Goal: Task Accomplishment & Management: Manage account settings

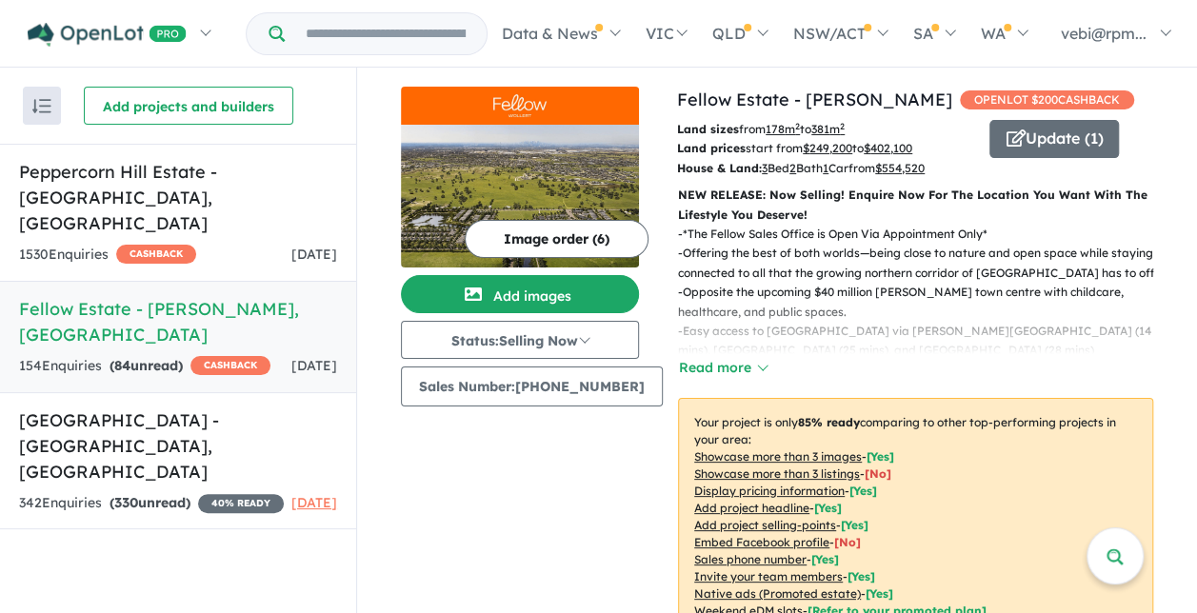
scroll to position [1294, 0]
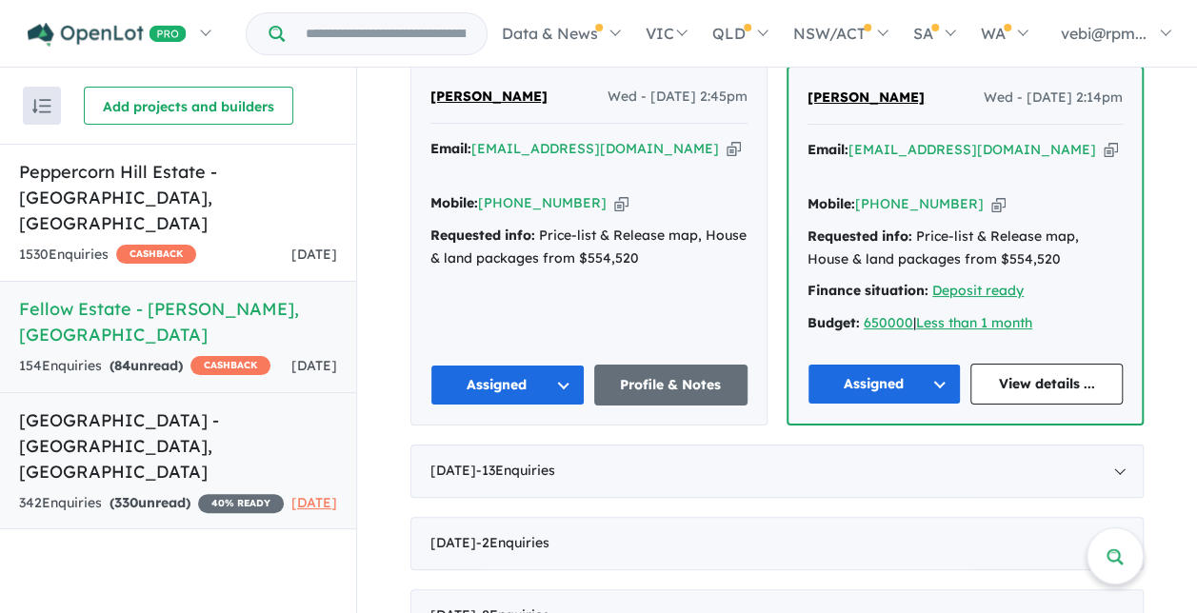
click at [246, 414] on h5 "[GEOGRAPHIC_DATA] - [GEOGRAPHIC_DATA] , [GEOGRAPHIC_DATA]" at bounding box center [178, 445] width 318 height 77
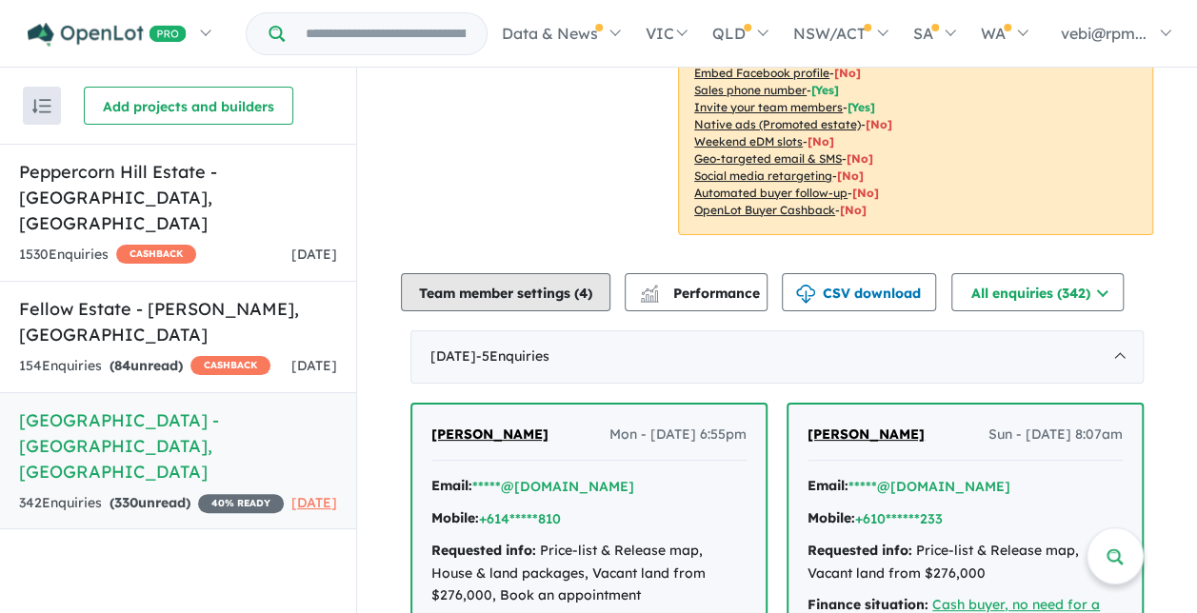
scroll to position [268, 0]
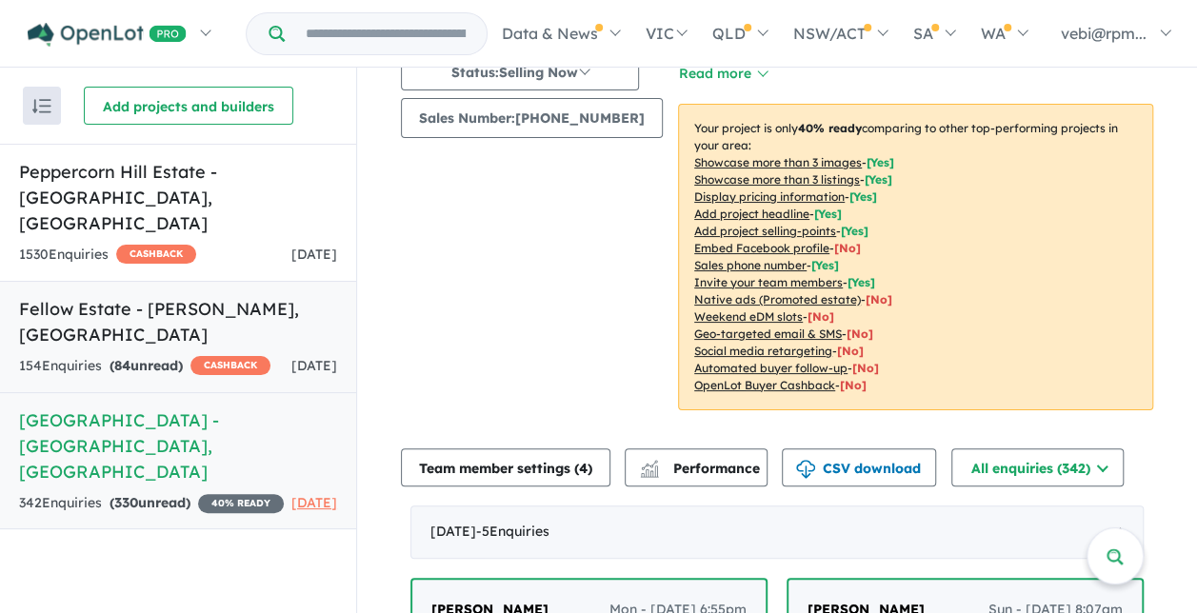
click at [228, 355] on div "154 Enquir ies ( 84 unread) CASHBACK" at bounding box center [144, 366] width 251 height 23
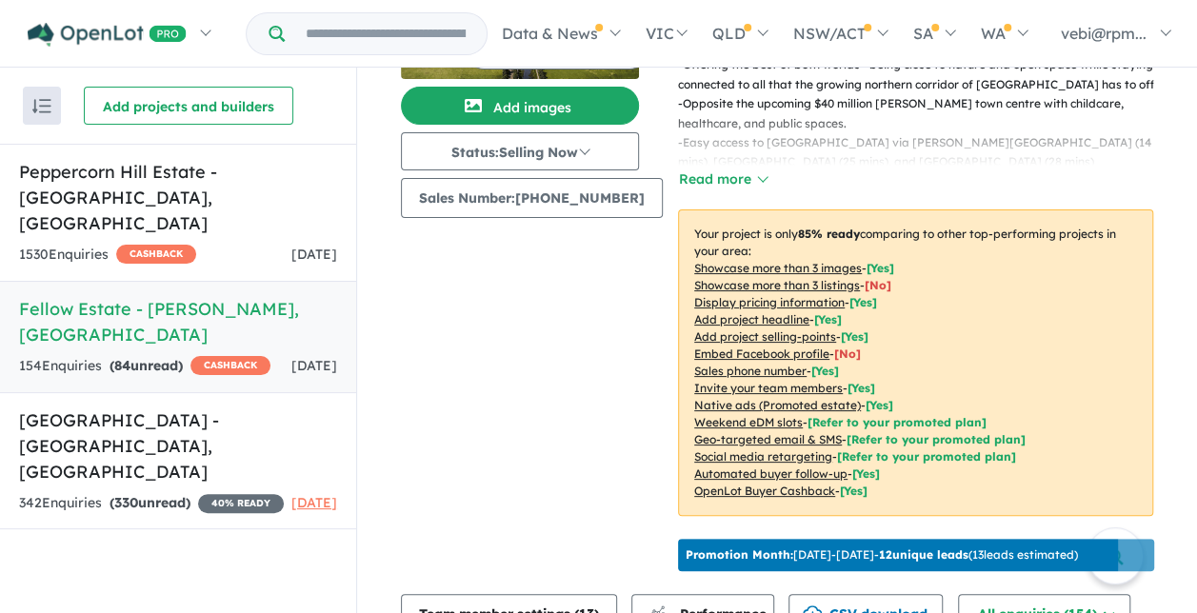
scroll to position [188, 0]
